Goal: Information Seeking & Learning: Learn about a topic

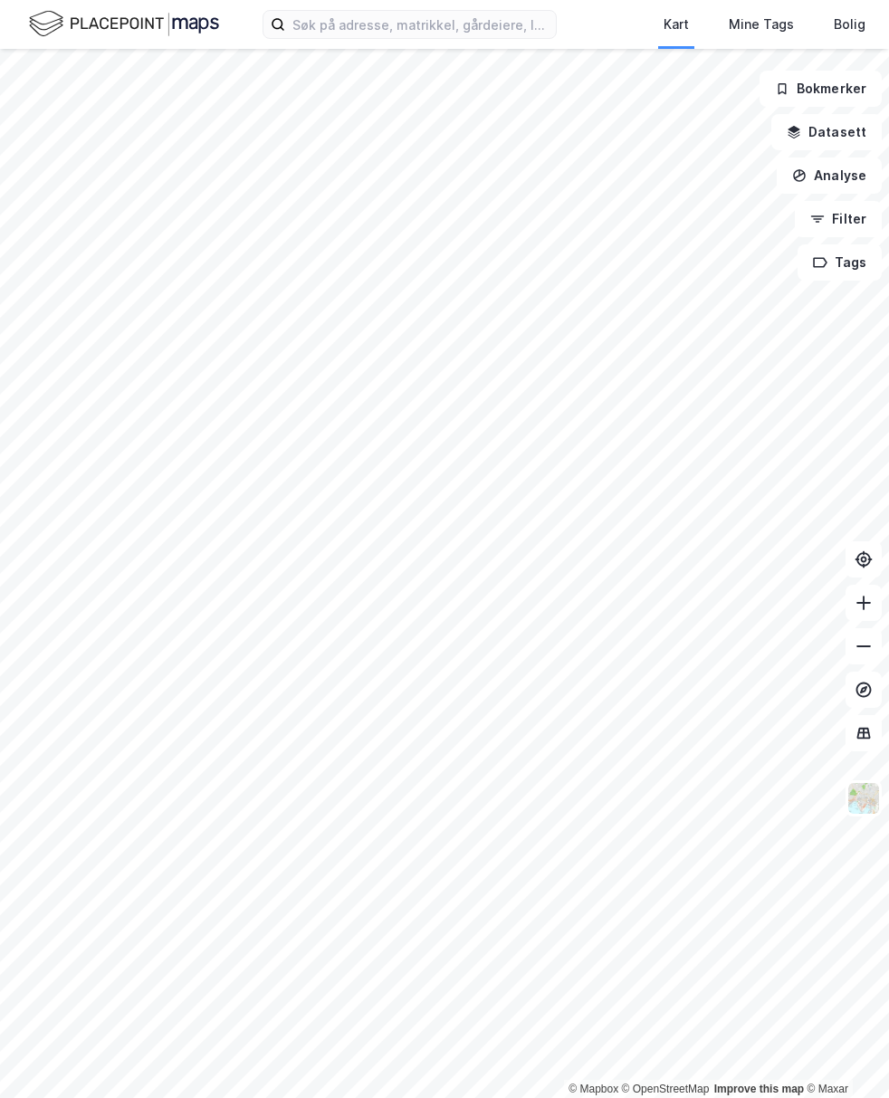
click at [175, 34] on img at bounding box center [124, 24] width 190 height 32
click at [383, 39] on div "Kart Mine Tags Bolig Verktøy [PERSON_NAME]" at bounding box center [444, 24] width 889 height 49
click at [379, 37] on input at bounding box center [420, 24] width 271 height 27
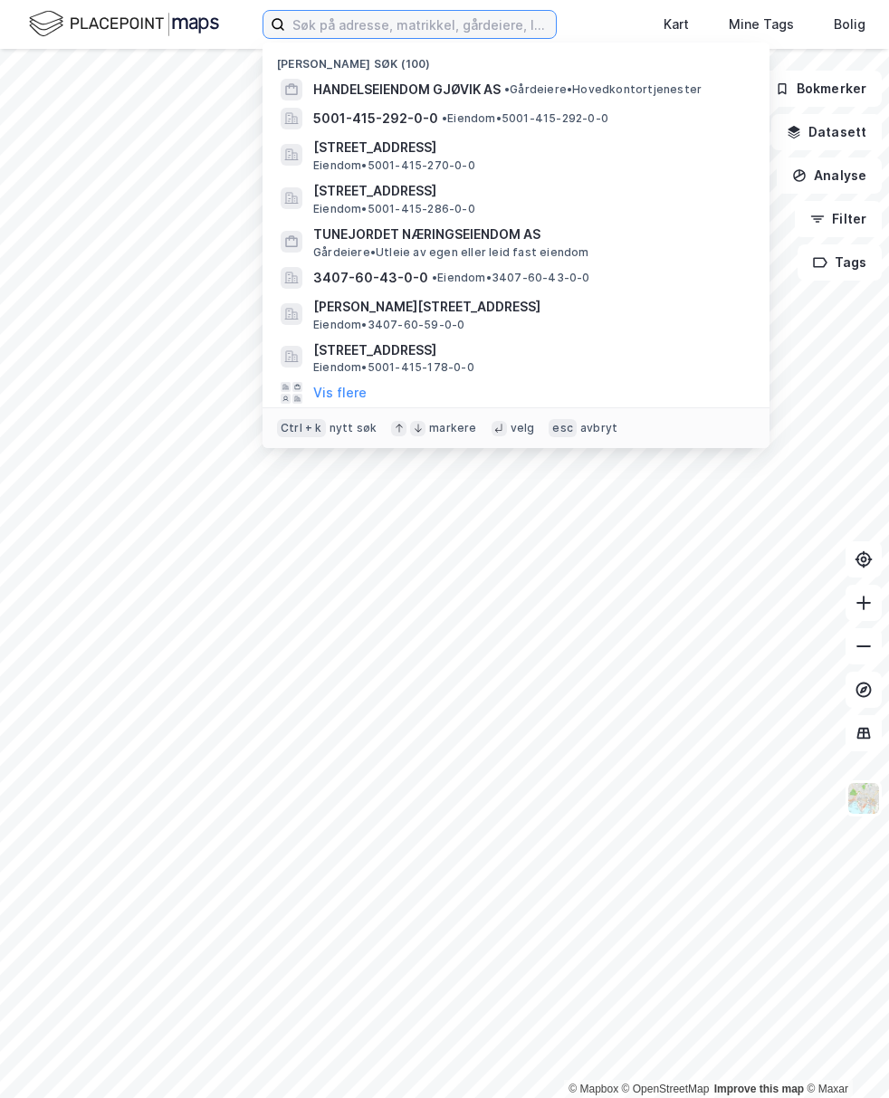
click at [405, 24] on input at bounding box center [420, 24] width 271 height 27
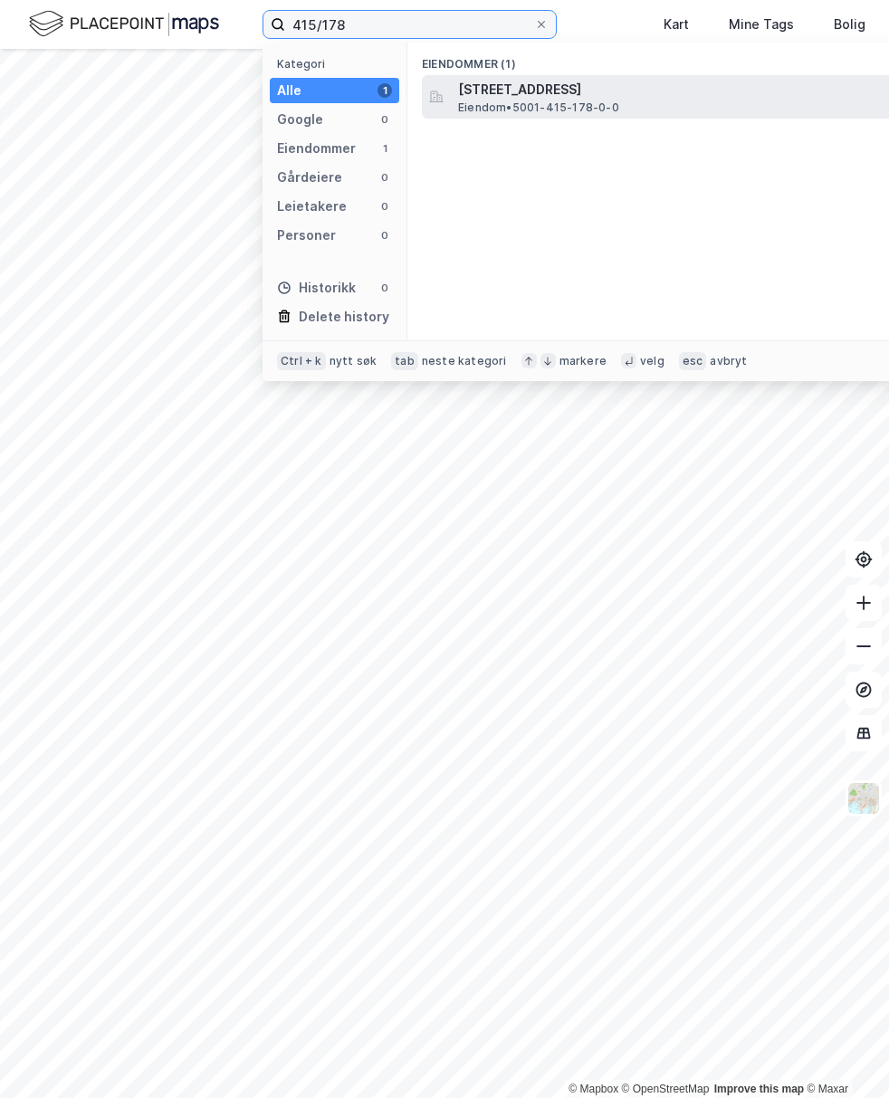
type input "415/178"
click at [620, 84] on span "[STREET_ADDRESS]" at bounding box center [675, 90] width 434 height 22
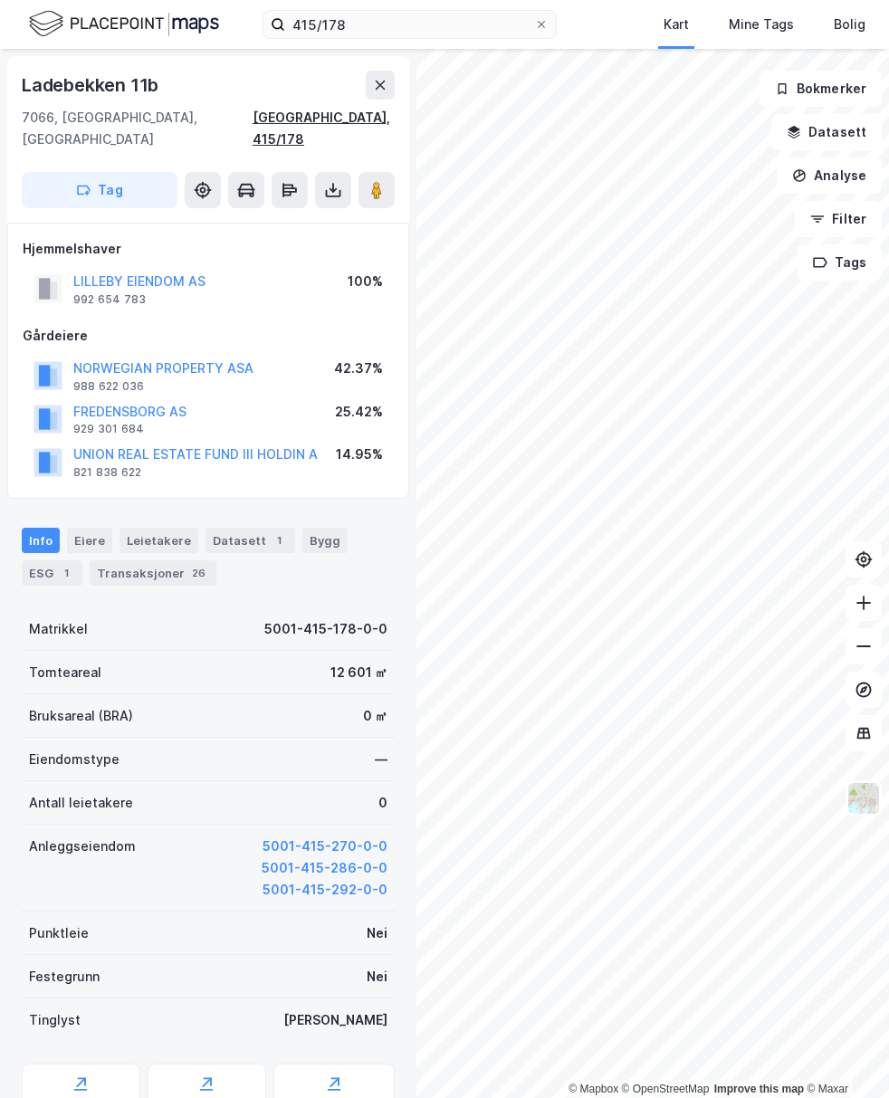
click at [335, 122] on div "[GEOGRAPHIC_DATA], 415/178" at bounding box center [323, 128] width 142 height 43
click at [300, 121] on div "[GEOGRAPHIC_DATA], 415/178" at bounding box center [323, 128] width 142 height 43
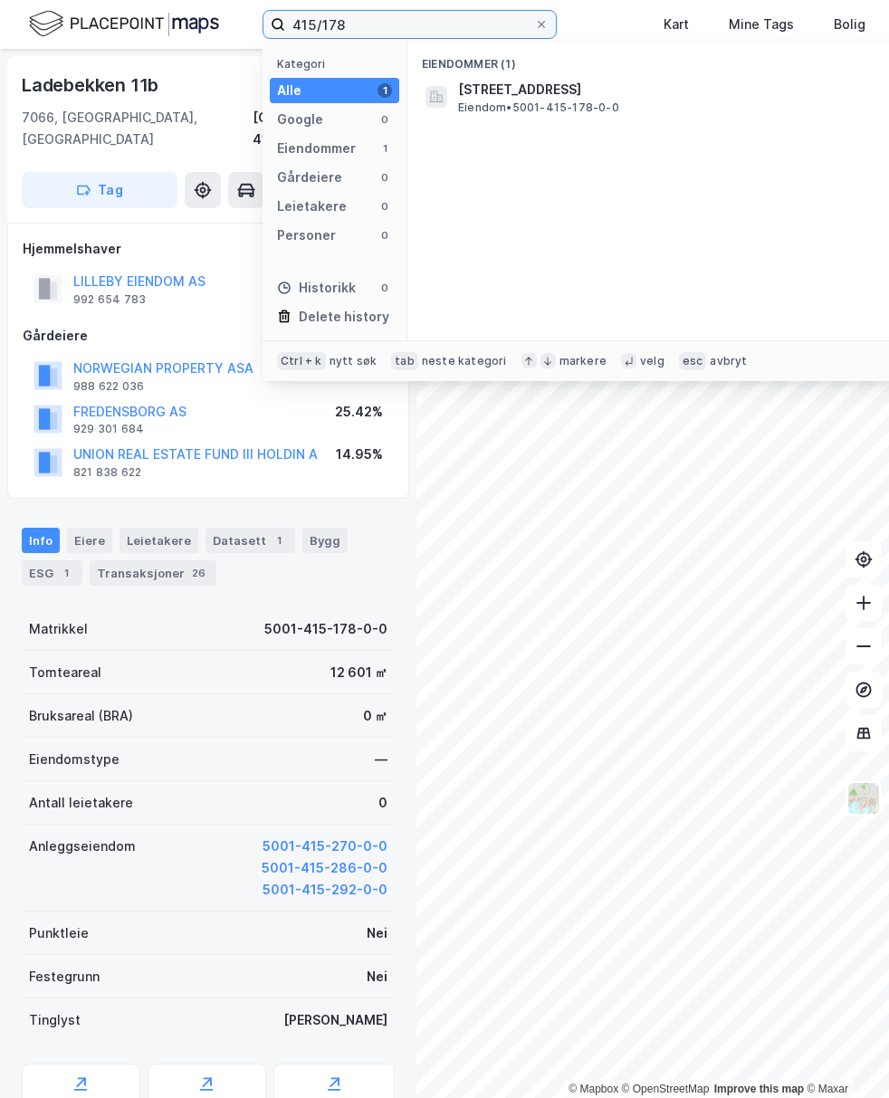
click at [390, 24] on input "415/178" at bounding box center [409, 24] width 249 height 27
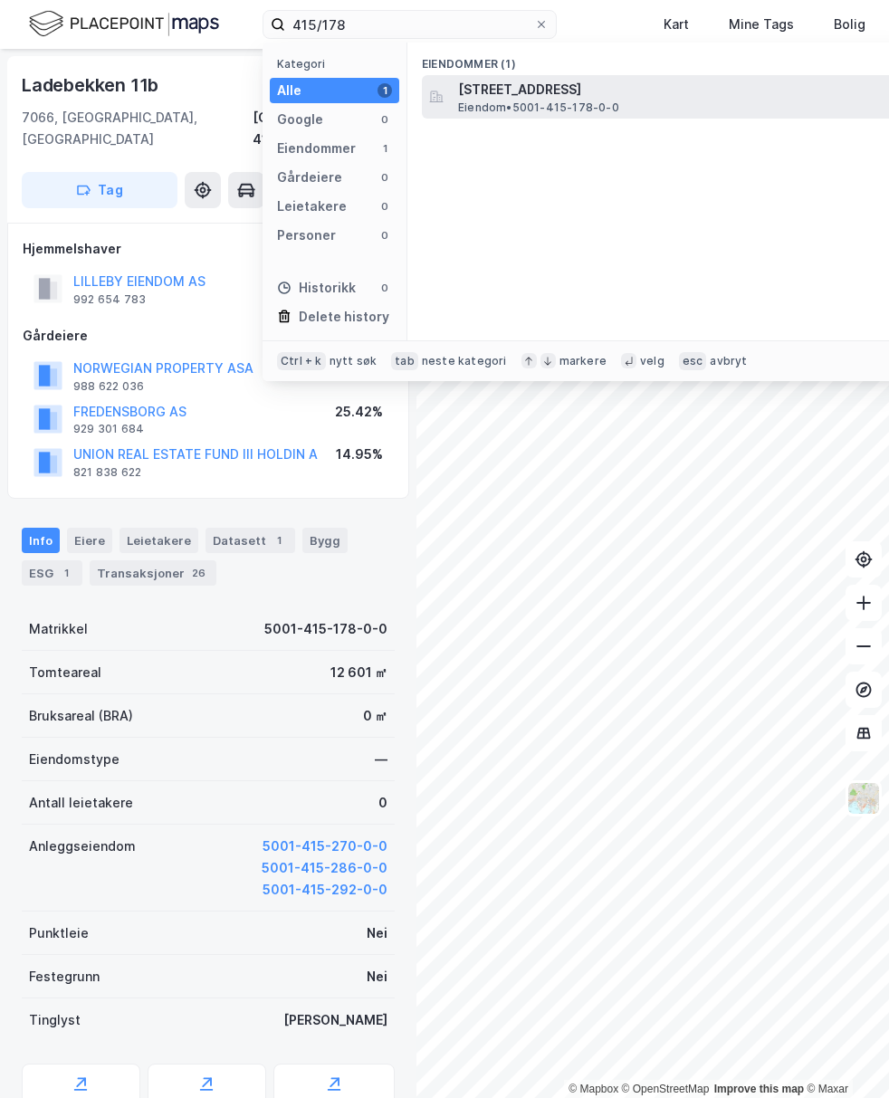
click at [475, 97] on span "[STREET_ADDRESS]" at bounding box center [675, 90] width 434 height 22
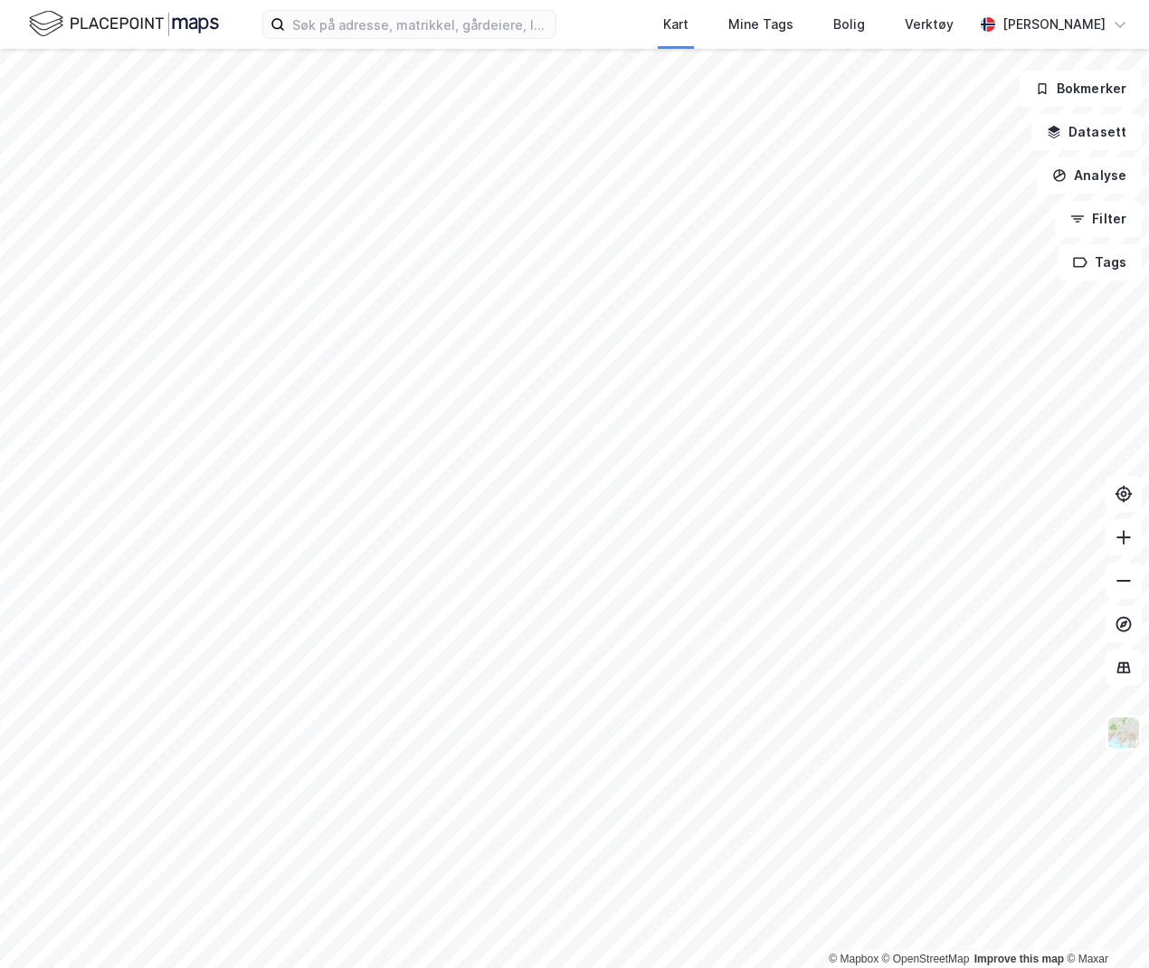
click at [0, 866] on html "Kart Mine Tags Bolig Verktøy [PERSON_NAME] © Mapbox © OpenStreetMap Improve thi…" at bounding box center [574, 484] width 1149 height 968
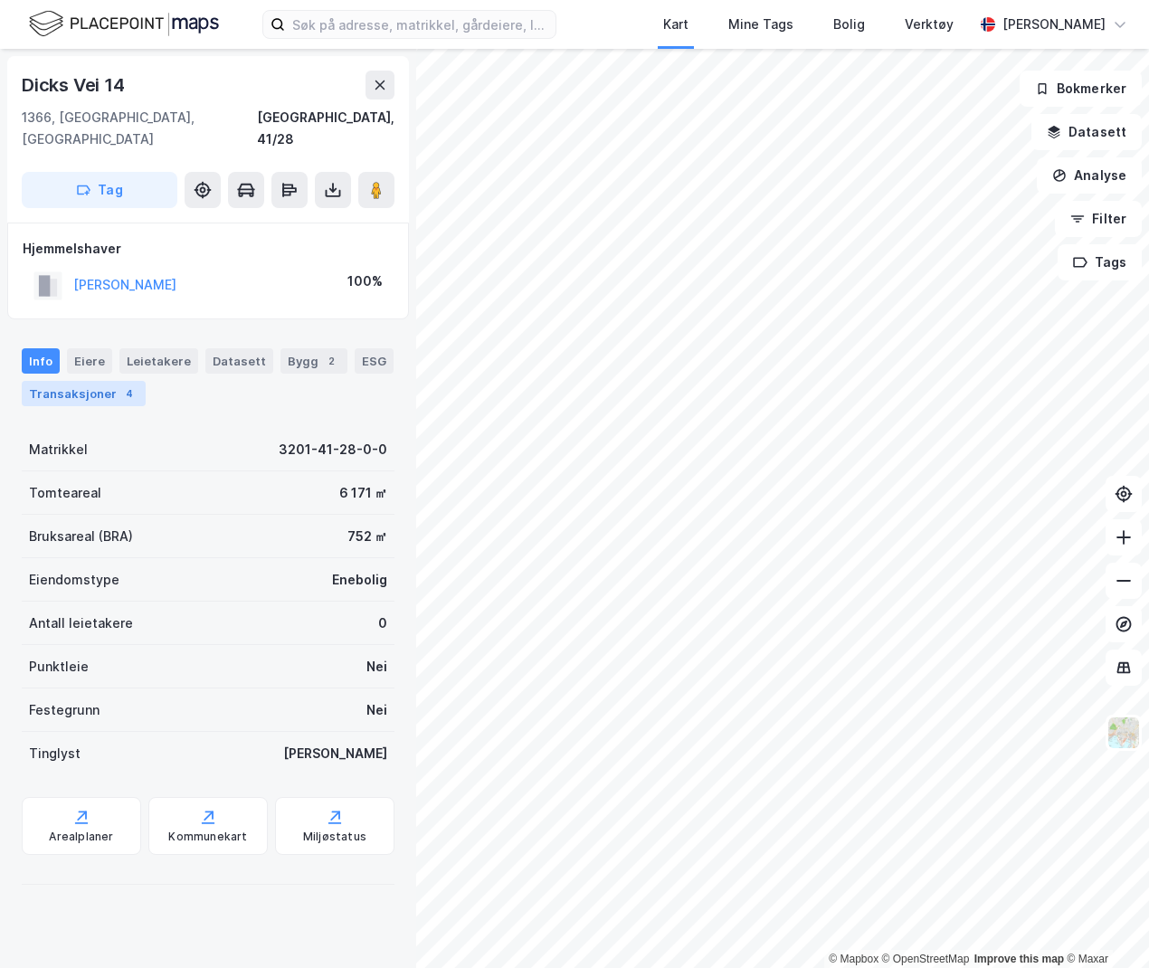
click at [97, 381] on div "Transaksjoner 4" at bounding box center [84, 393] width 124 height 25
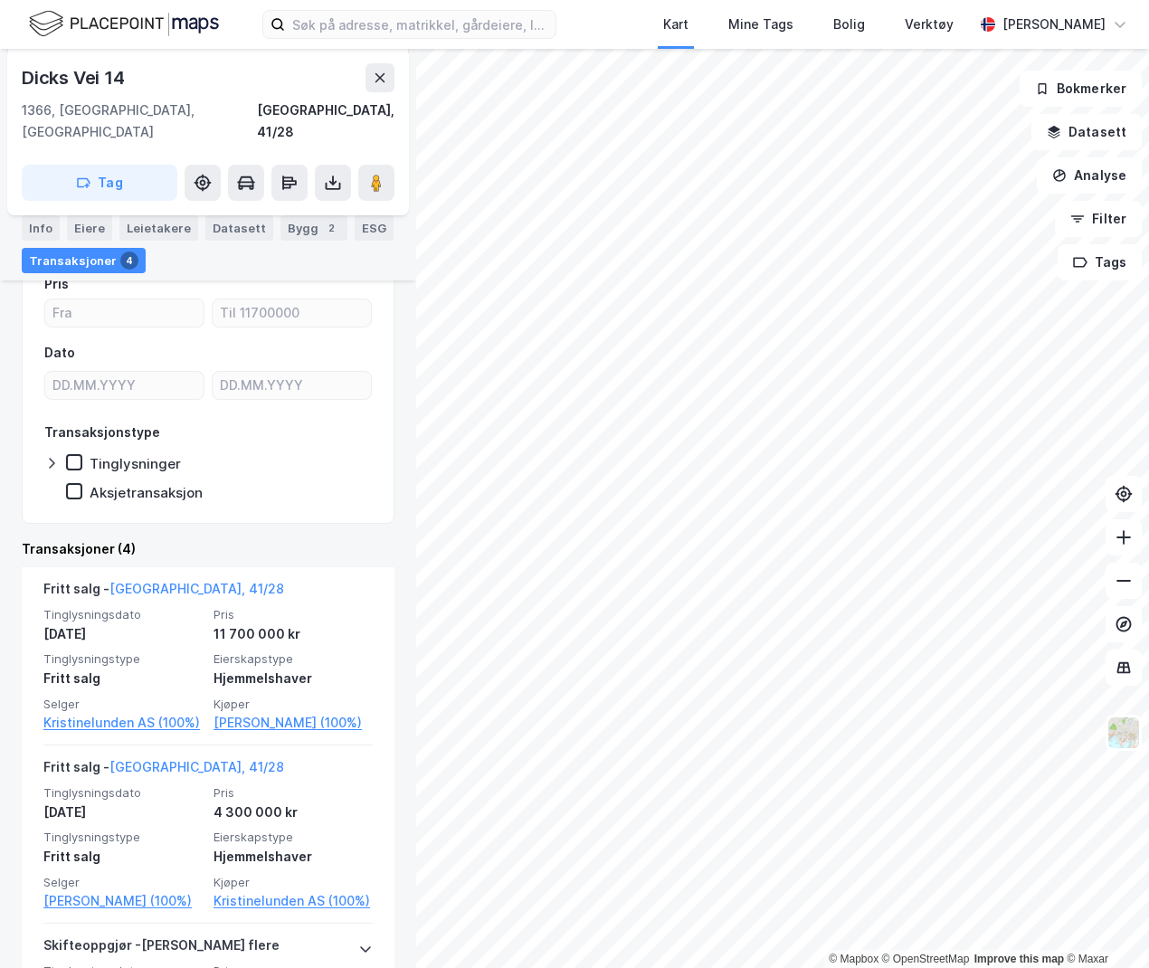
scroll to position [181, 0]
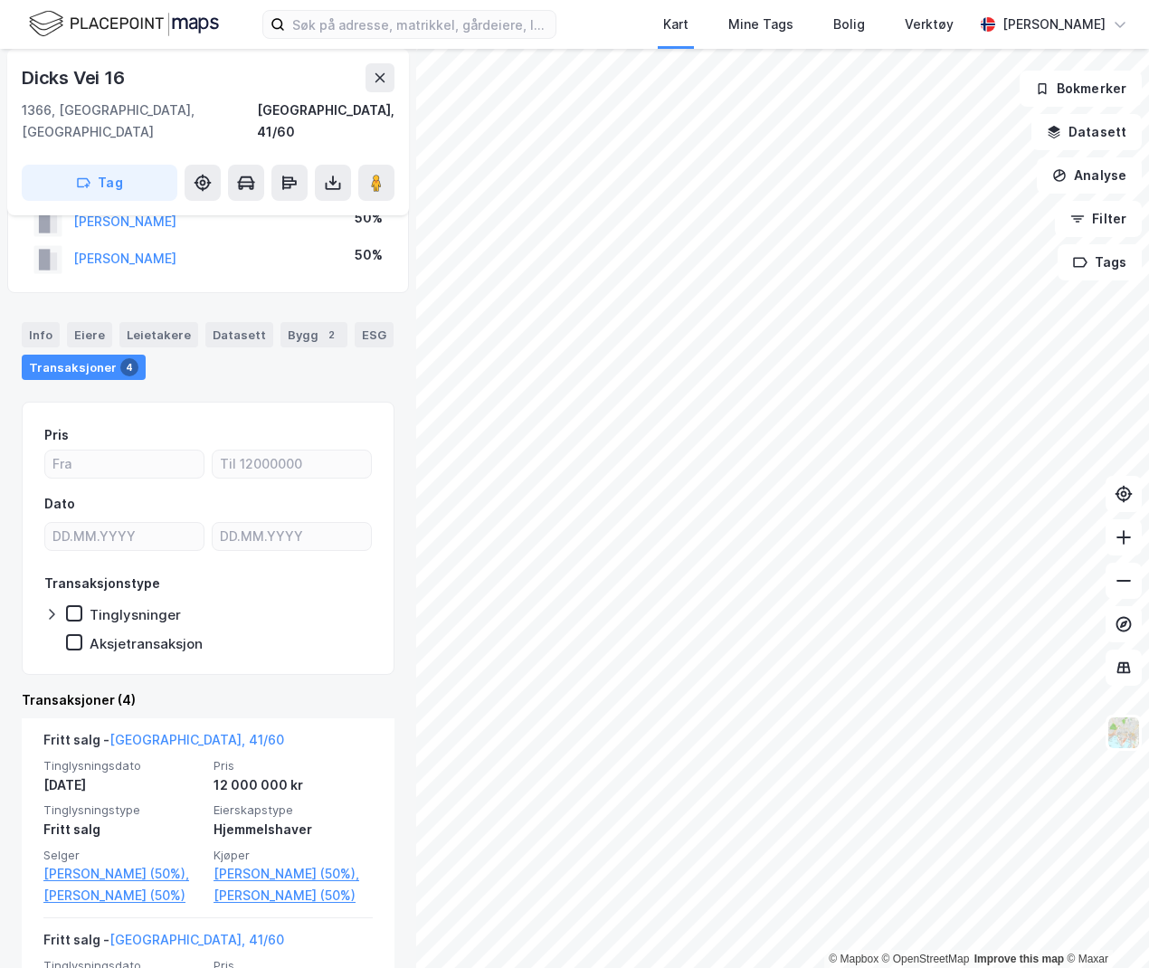
scroll to position [90, 0]
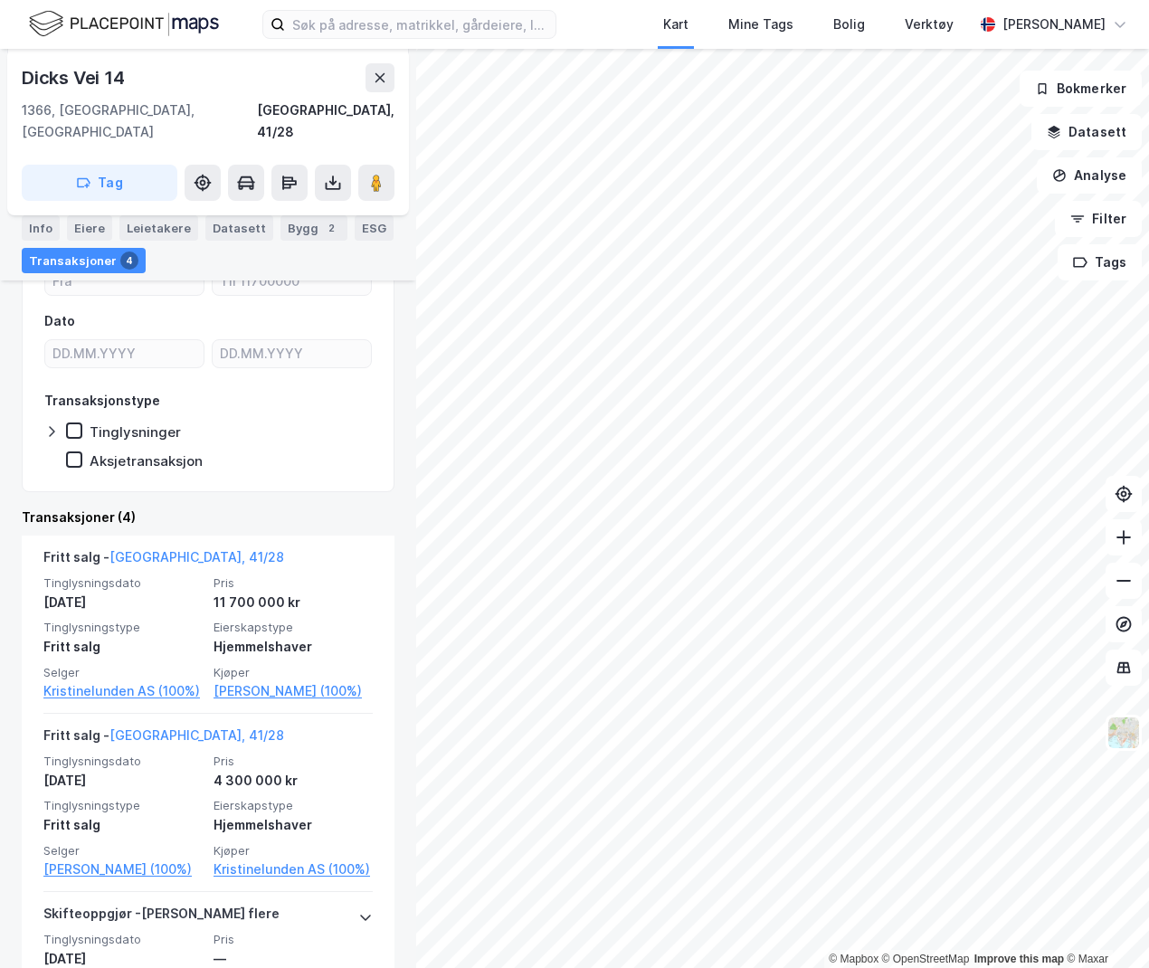
scroll to position [181, 0]
